Goal: Task Accomplishment & Management: Manage account settings

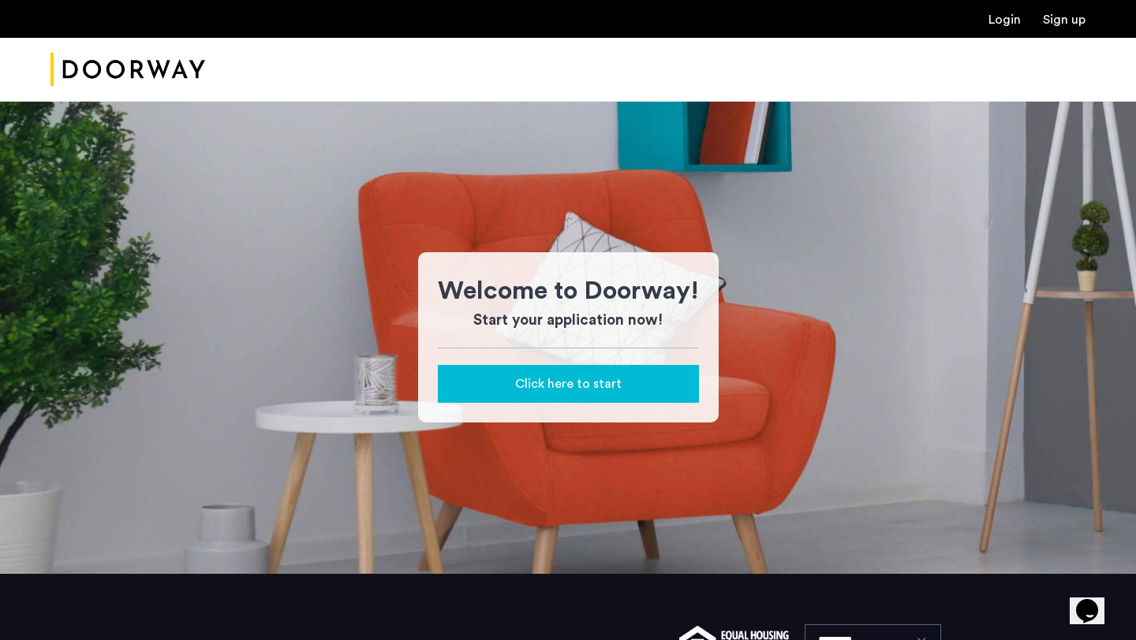
click at [994, 28] on div "Login Sign up" at bounding box center [568, 19] width 1136 height 38
click at [1002, 17] on link "Login" at bounding box center [1004, 19] width 32 height 13
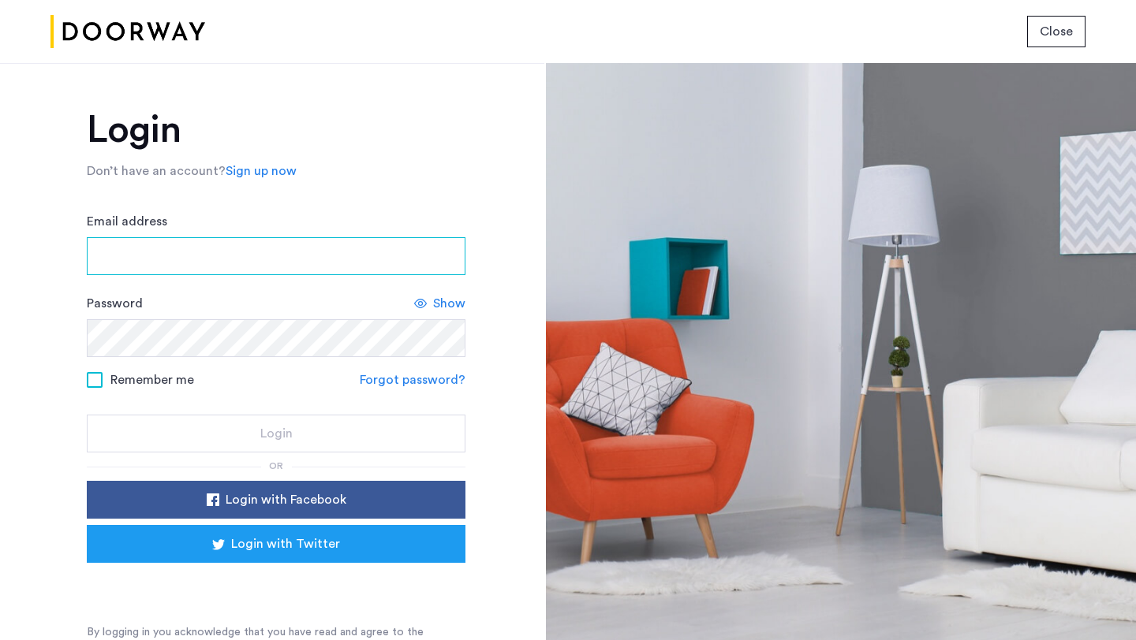
click at [367, 240] on input "Email address" at bounding box center [276, 256] width 379 height 38
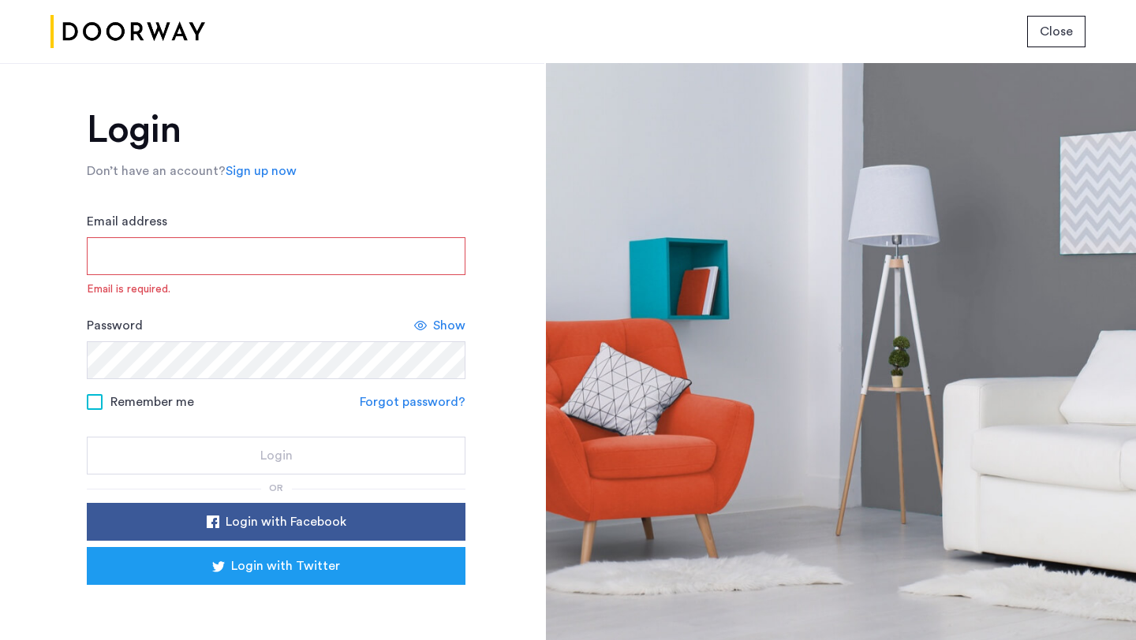
type input "**********"
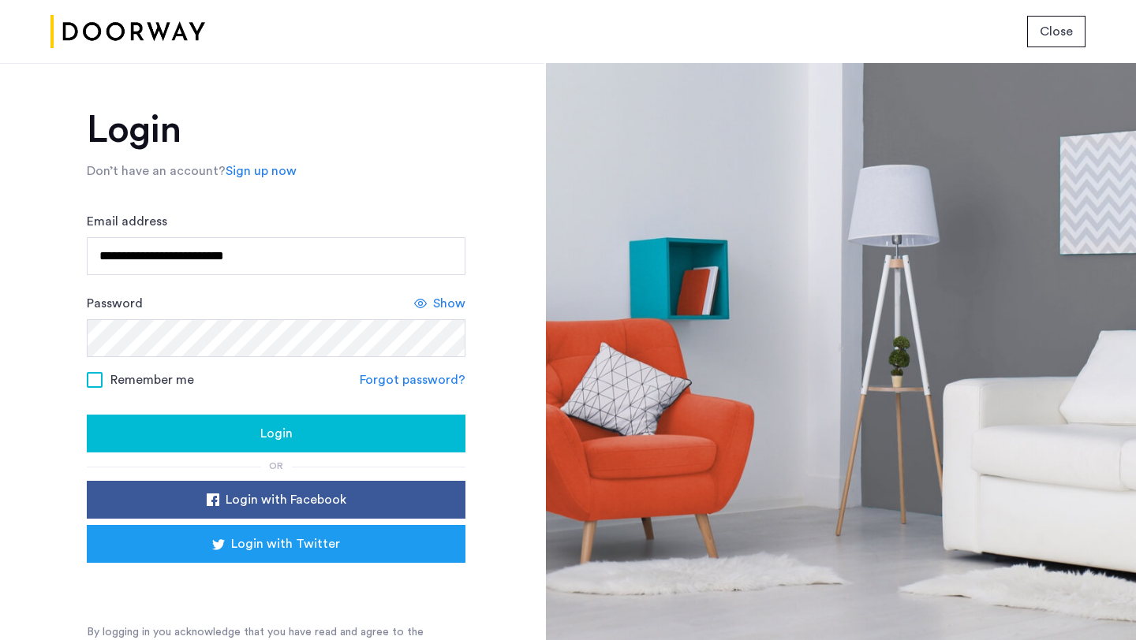
click at [345, 432] on div "Login" at bounding box center [275, 433] width 353 height 19
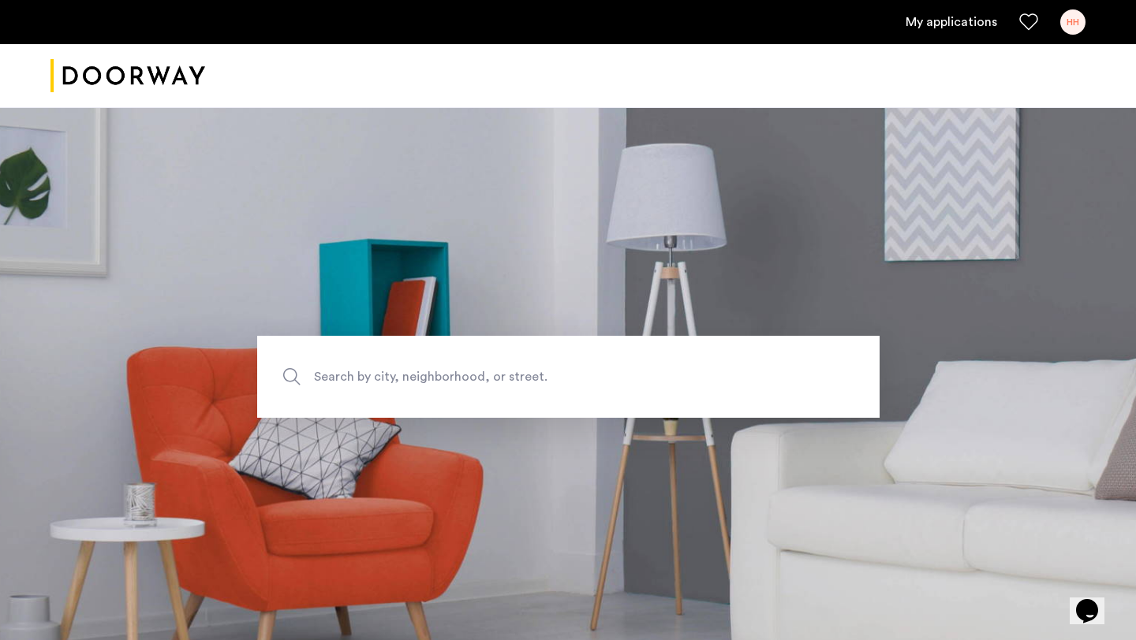
click at [969, 9] on ul "My applications HH" at bounding box center [567, 21] width 1035 height 25
click at [960, 28] on link "My applications" at bounding box center [950, 22] width 91 height 19
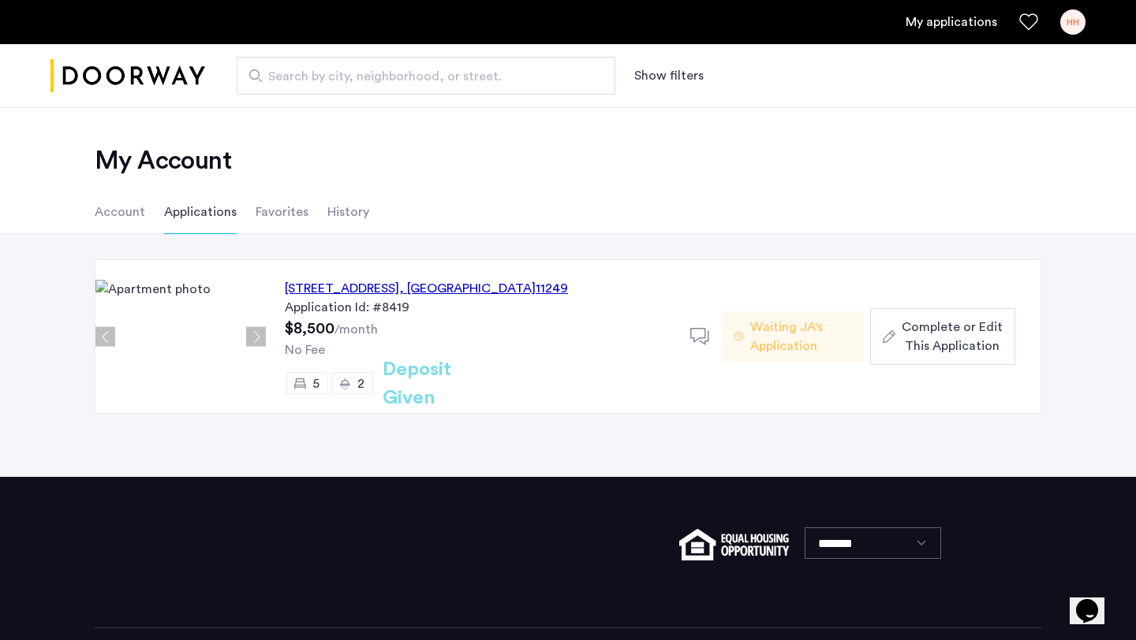
click at [132, 213] on li "Account" at bounding box center [120, 212] width 50 height 44
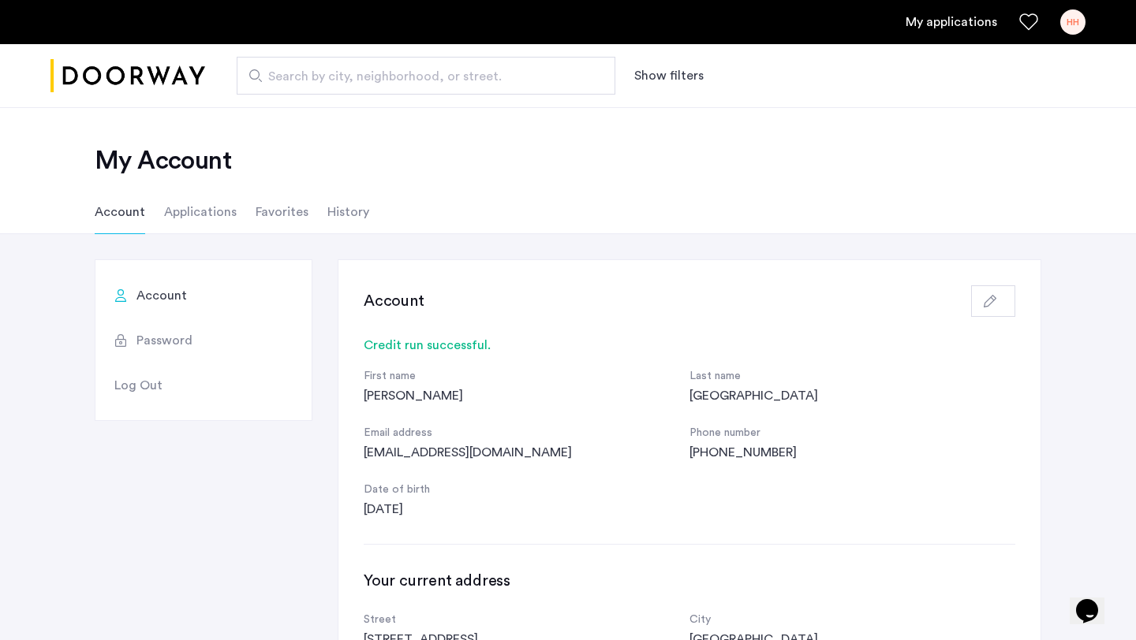
click at [214, 211] on li "Applications" at bounding box center [200, 212] width 73 height 44
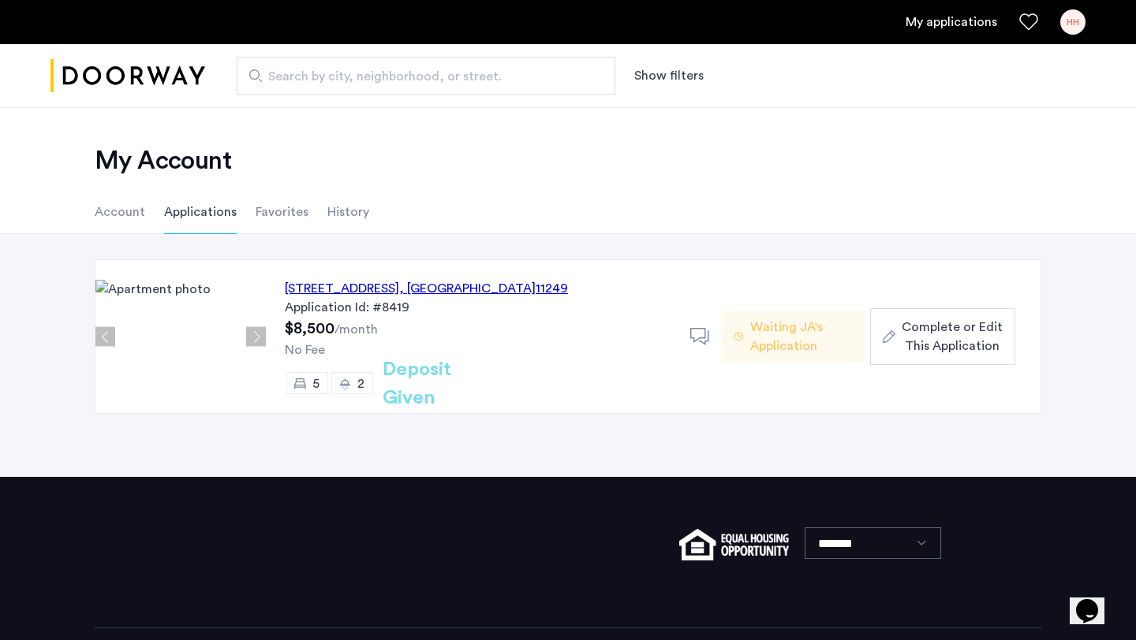
click at [276, 217] on li "Favorites" at bounding box center [282, 212] width 53 height 44
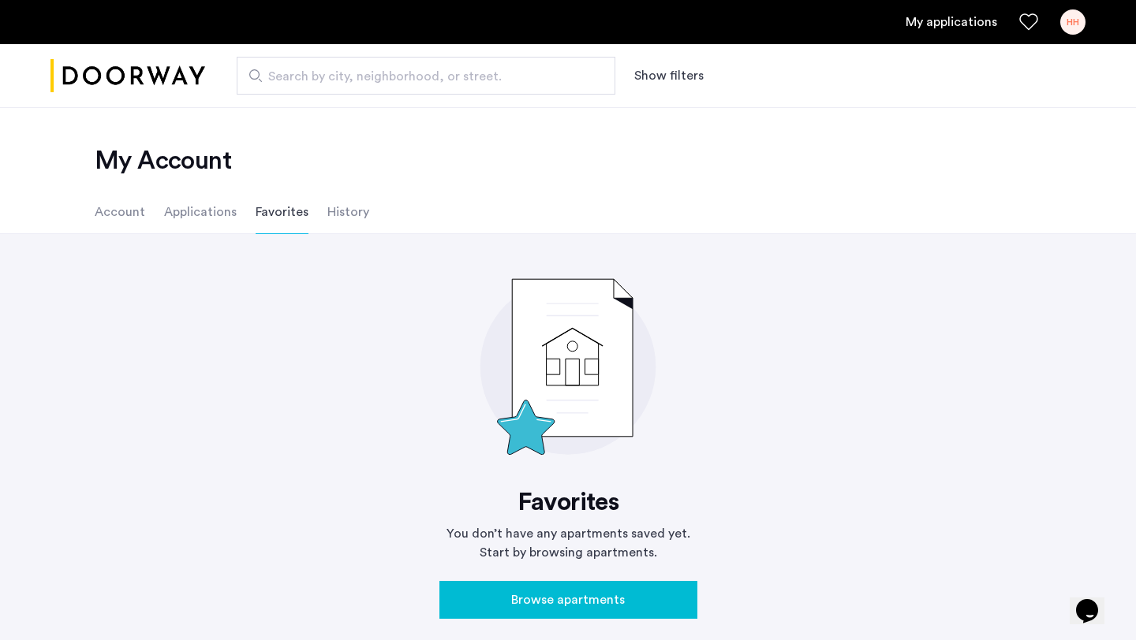
click at [349, 207] on li "History" at bounding box center [348, 212] width 42 height 44
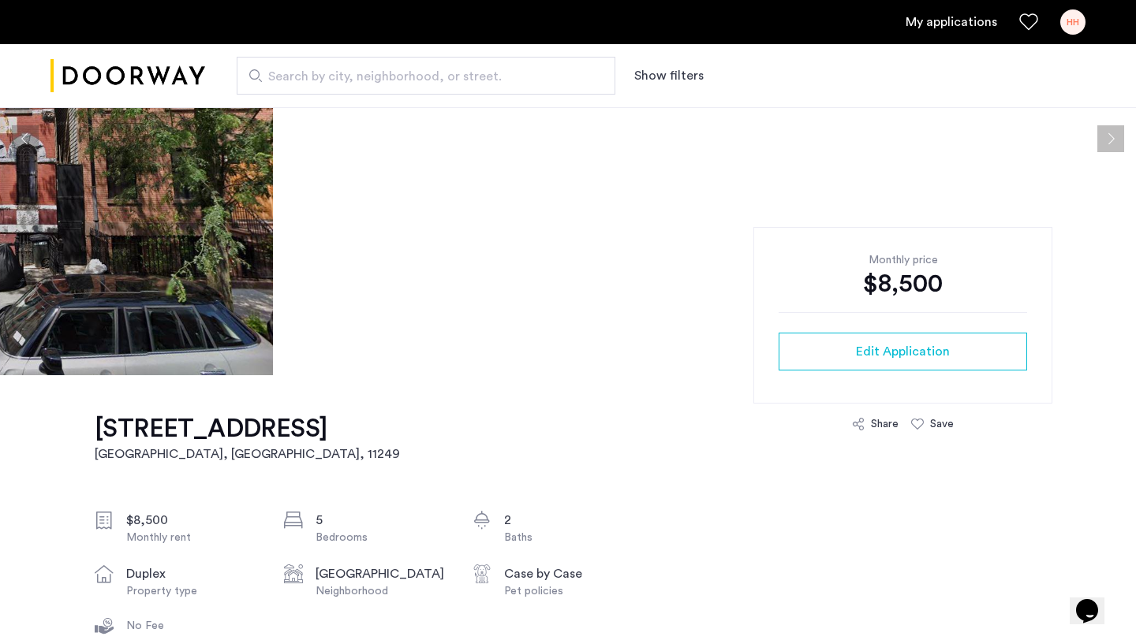
scroll to position [220, 0]
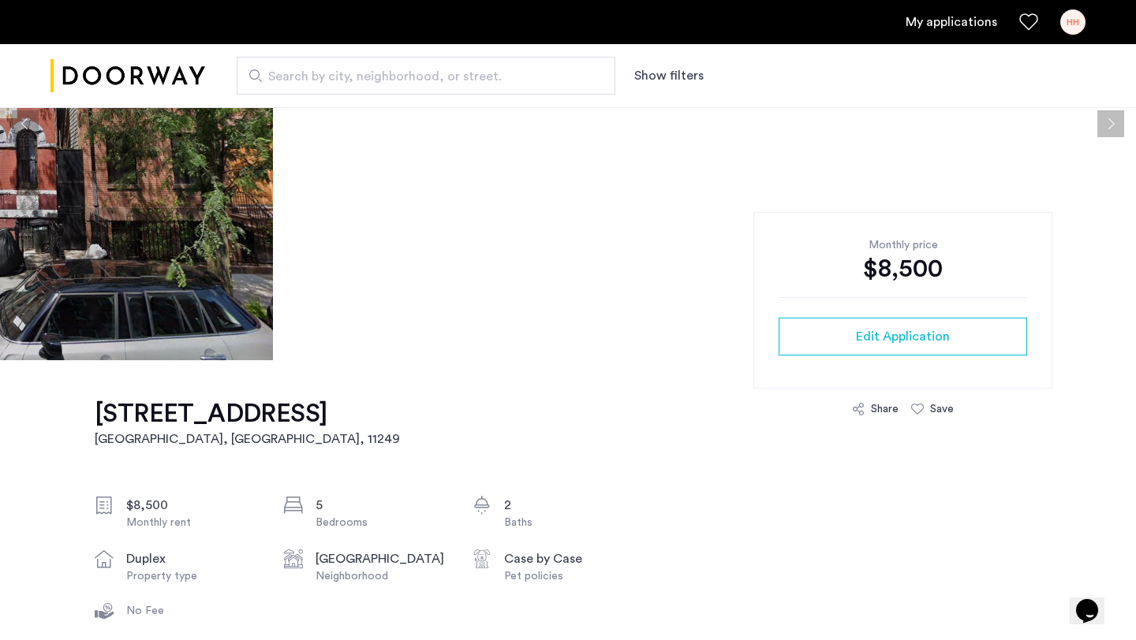
drag, startPoint x: 209, startPoint y: 441, endPoint x: 1082, endPoint y: 4, distance: 976.2
